Goal: Information Seeking & Learning: Check status

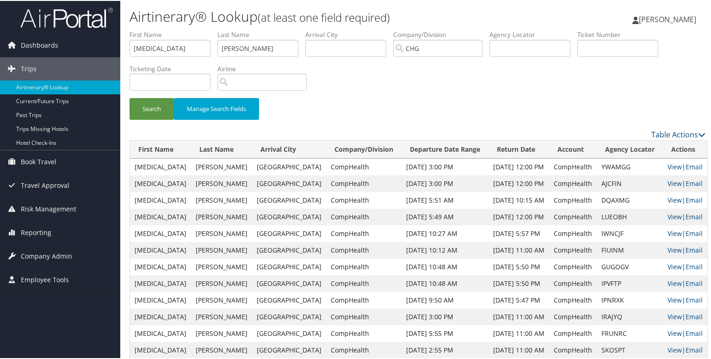
click at [326, 221] on td "CompHealth" at bounding box center [363, 216] width 75 height 17
click at [257, 39] on input "Williams" at bounding box center [257, 47] width 81 height 17
click at [246, 57] on li "Last Name Williams" at bounding box center [261, 46] width 88 height 34
click at [254, 51] on input "Williams" at bounding box center [257, 47] width 81 height 17
click at [159, 111] on button "Search" at bounding box center [151, 108] width 44 height 22
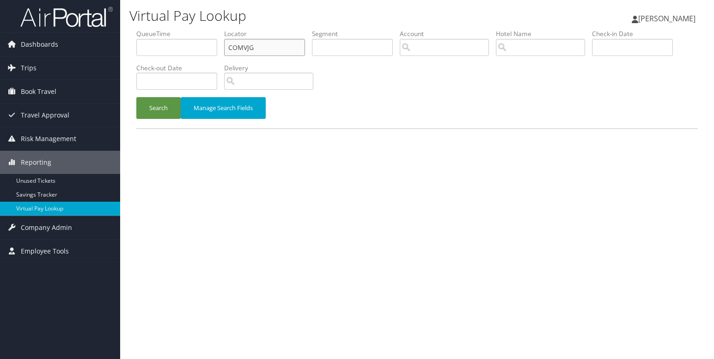
click at [237, 44] on input "COMVJG" at bounding box center [264, 47] width 81 height 17
paste input "DBIWDL"
type input "DBIWDL"
click at [160, 105] on button "Search" at bounding box center [158, 108] width 44 height 22
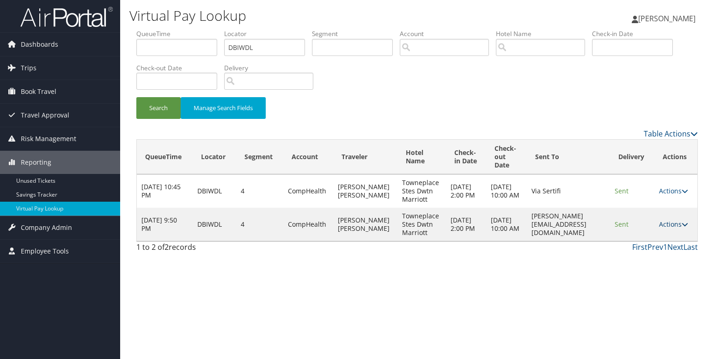
click at [681, 224] on link "Actions" at bounding box center [673, 224] width 29 height 9
click at [657, 250] on link "Logs" at bounding box center [657, 254] width 58 height 16
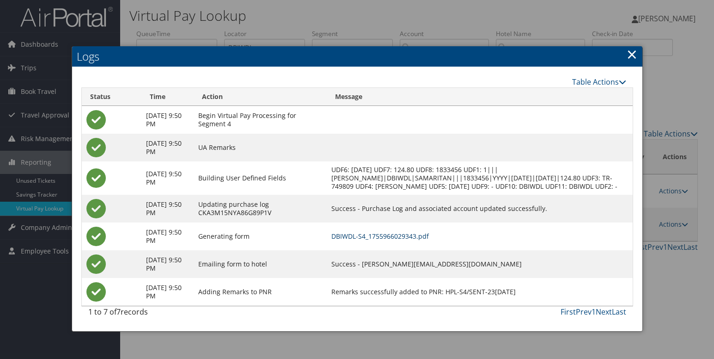
click at [387, 240] on link "DBIWDL-S4_1755966029343.pdf" at bounding box center [381, 236] width 98 height 9
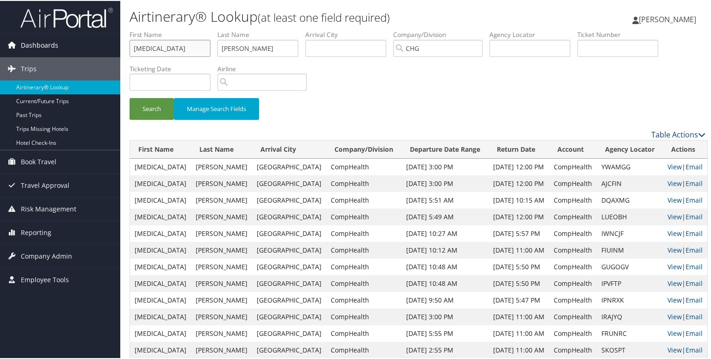
drag, startPoint x: 176, startPoint y: 51, endPoint x: 57, endPoint y: 42, distance: 119.7
paste input "Jeanne Cabez"
type input "Jeanne Cabeza"
drag, startPoint x: 258, startPoint y: 48, endPoint x: 184, endPoint y: 50, distance: 74.0
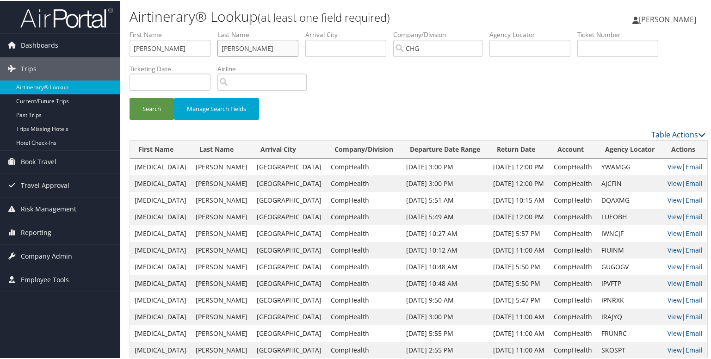
click at [189, 29] on ul "First Name Jeanne Cabeza Last Name Williams Departure City Arrival City Company…" at bounding box center [417, 29] width 576 height 0
paste input "Jeanne Cabeza"
type input "Jeanne Cabeza"
drag, startPoint x: 153, startPoint y: 48, endPoint x: 307, endPoint y: 62, distance: 154.6
click at [307, 29] on ul "First Name Jeanne Cabeza Last Name Jeanne Cabeza Departure City Arrival City Co…" at bounding box center [417, 29] width 576 height 0
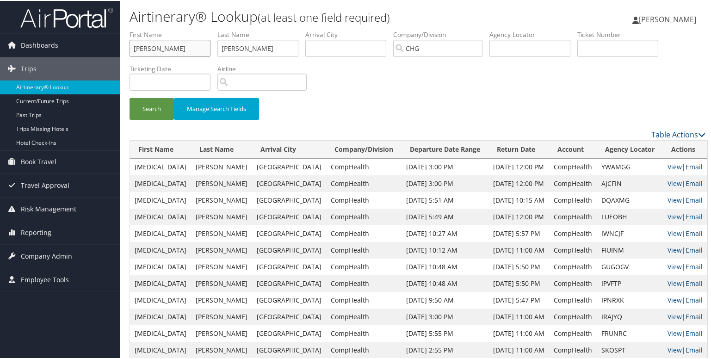
type input "Jeanne"
drag, startPoint x: 246, startPoint y: 47, endPoint x: 126, endPoint y: 47, distance: 120.2
click at [129, 47] on form "First Name Jeanne Last Name Jeanne Cabeza Departure City Arrival City Company/D…" at bounding box center [417, 78] width 576 height 99
type input "Cabeza"
click at [163, 111] on button "Search" at bounding box center [151, 108] width 44 height 22
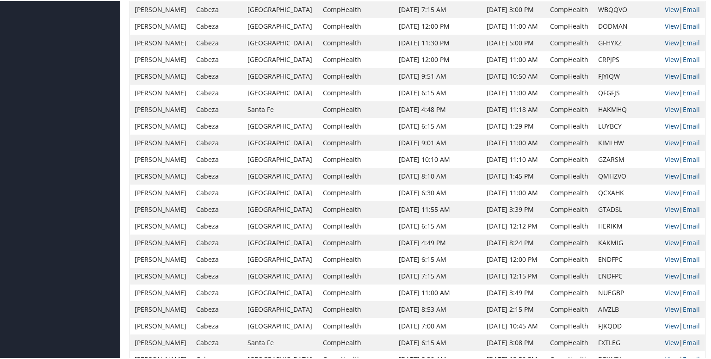
scroll to position [764, 0]
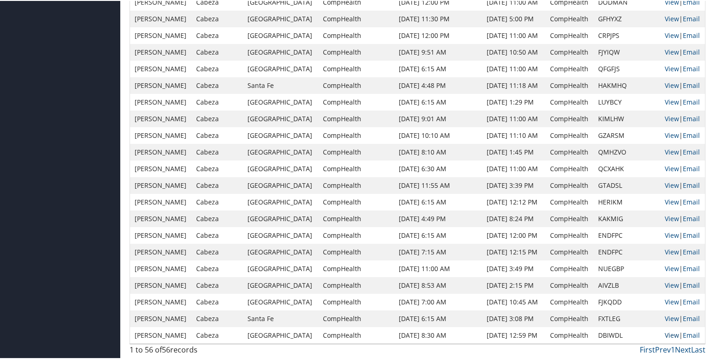
click at [666, 337] on link "View" at bounding box center [672, 334] width 14 height 9
click at [602, 334] on td "DBIWDL" at bounding box center [626, 334] width 67 height 17
copy td "DBIWDL"
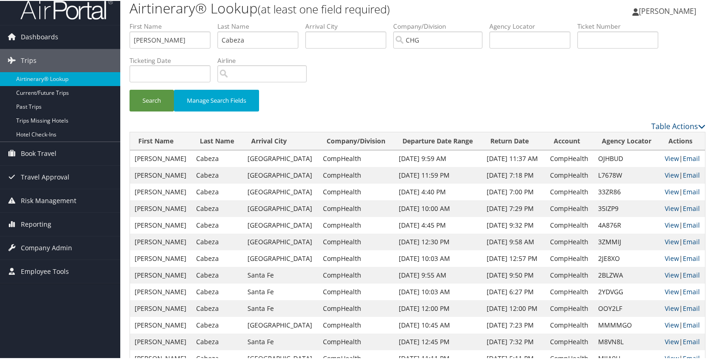
scroll to position [0, 0]
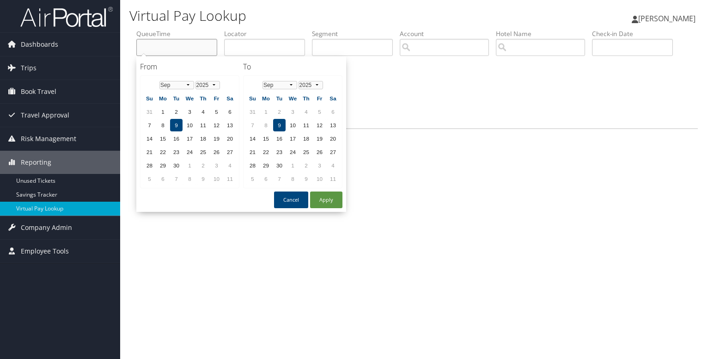
click at [187, 50] on input "text" at bounding box center [176, 47] width 81 height 17
click at [256, 41] on input "text" at bounding box center [264, 47] width 81 height 17
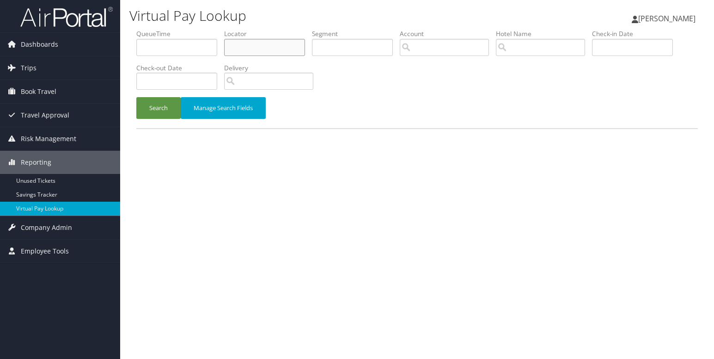
click at [251, 48] on input "text" at bounding box center [264, 47] width 81 height 17
paste input "SITWQW"
type input "SITWQW"
click at [136, 97] on button "Search" at bounding box center [158, 108] width 44 height 22
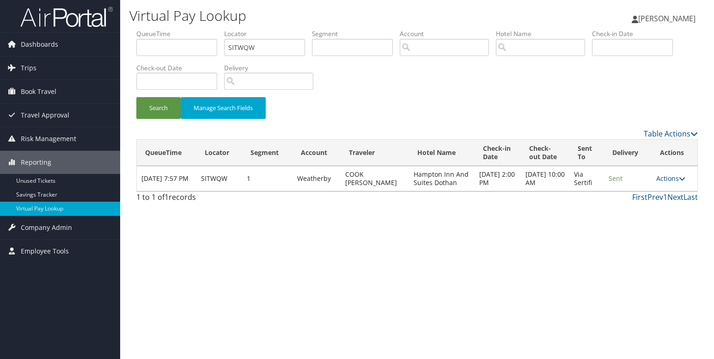
click at [681, 182] on icon at bounding box center [682, 178] width 6 height 6
click at [643, 213] on link "Logs" at bounding box center [653, 212] width 58 height 16
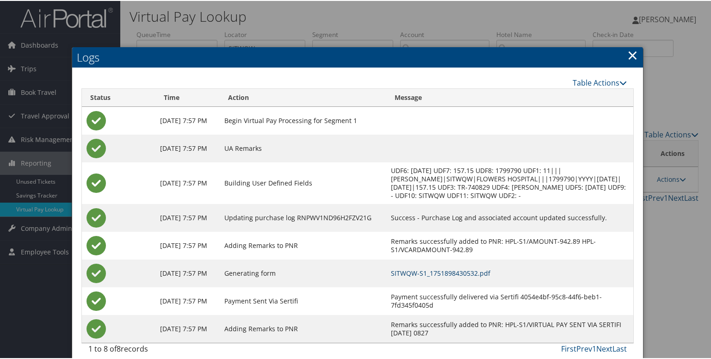
click at [433, 273] on link "SITWQW-S1_1751898430532.pdf" at bounding box center [440, 272] width 99 height 9
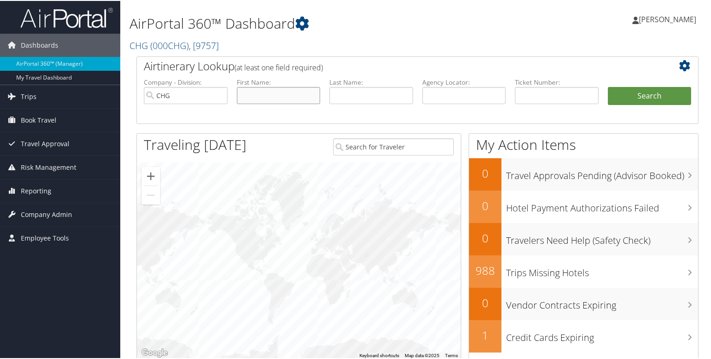
click at [280, 98] on input "text" at bounding box center [279, 94] width 84 height 17
paste input "[PHONE_NUMBER]"
drag, startPoint x: 292, startPoint y: 98, endPoint x: 220, endPoint y: 98, distance: 72.1
click at [220, 98] on ul "Company - Division: CHG First Name: 334-671-7672 Last Name: Agency Locator: Dep…" at bounding box center [417, 100] width 556 height 46
paste input "Cook, Joseph Allen"
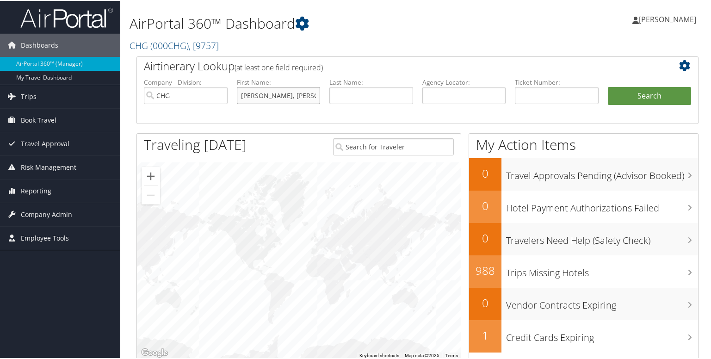
type input "Cook, Joseph Allen"
click at [355, 99] on input "text" at bounding box center [371, 94] width 84 height 17
paste input "Cook, Joseph Allen"
type input "Cook, Joseph Allen"
drag, startPoint x: 259, startPoint y: 96, endPoint x: 194, endPoint y: 96, distance: 64.3
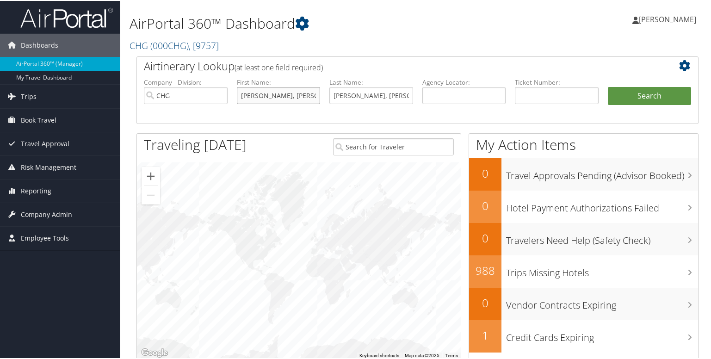
click at [195, 96] on ul "Company - Division: CHG First Name: Cook, Joseph Allen Last Name: Cook, Joseph …" at bounding box center [417, 100] width 556 height 46
drag, startPoint x: 260, startPoint y: 97, endPoint x: 303, endPoint y: 97, distance: 42.5
click at [303, 97] on input "Joseph Allen" at bounding box center [279, 94] width 84 height 17
type input "Joseph"
drag, startPoint x: 349, startPoint y: 95, endPoint x: 310, endPoint y: 99, distance: 39.1
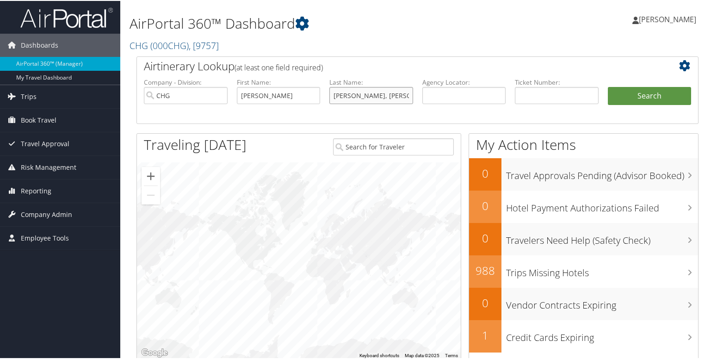
click at [310, 99] on ul "Company - Division: CHG First Name: Joseph Last Name: Cook, Joseph Allen Agency…" at bounding box center [417, 100] width 556 height 46
click at [347, 97] on input "Cook, Joseph Allen" at bounding box center [371, 94] width 84 height 17
drag, startPoint x: 347, startPoint y: 97, endPoint x: 471, endPoint y: 97, distance: 123.5
click at [471, 97] on ul "Company - Division: CHG First Name: Joseph Last Name: Cook, Joseph Allen Agency…" at bounding box center [417, 100] width 556 height 46
type input "Cook"
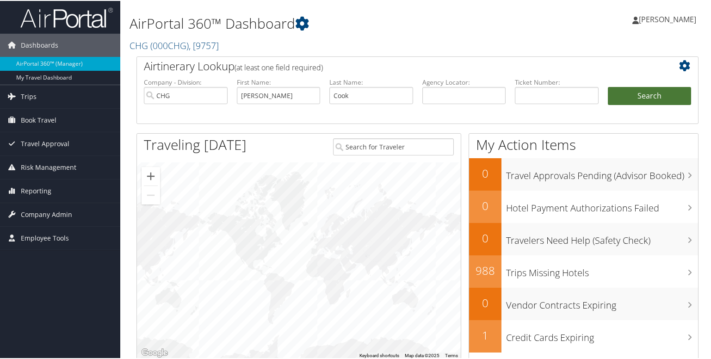
click at [619, 98] on button "Search" at bounding box center [650, 95] width 84 height 18
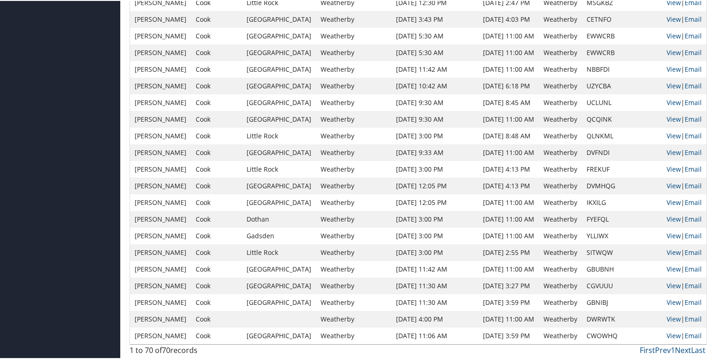
scroll to position [1030, 0]
click at [607, 232] on td "YLLIWX" at bounding box center [622, 234] width 80 height 17
copy td "YLLIWX"
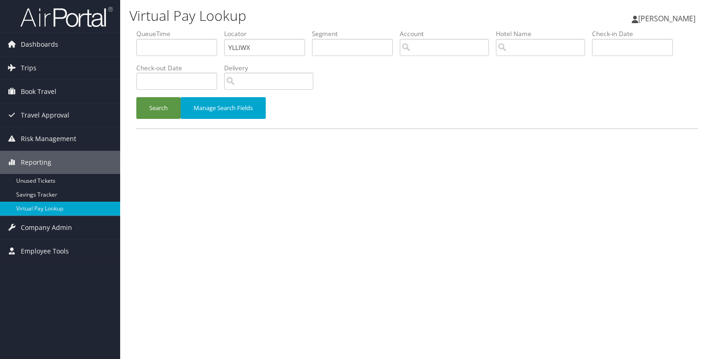
type input "YLLIWX"
click at [136, 97] on button "Search" at bounding box center [158, 108] width 44 height 22
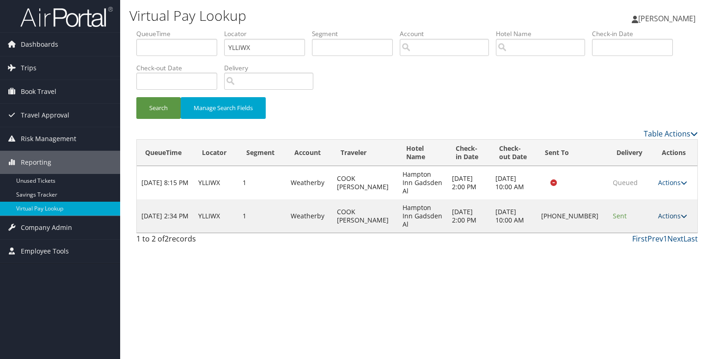
click at [681, 213] on icon at bounding box center [684, 216] width 6 height 6
click at [644, 235] on link "Logs" at bounding box center [641, 233] width 79 height 16
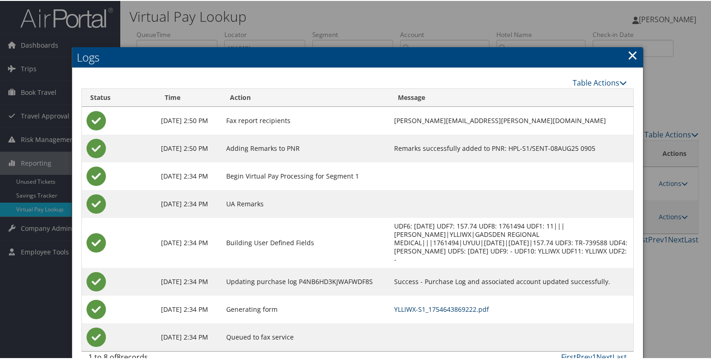
click at [466, 304] on link "YLLIWX-S1_1754643869222.pdf" at bounding box center [441, 308] width 95 height 9
